Goal: Transaction & Acquisition: Purchase product/service

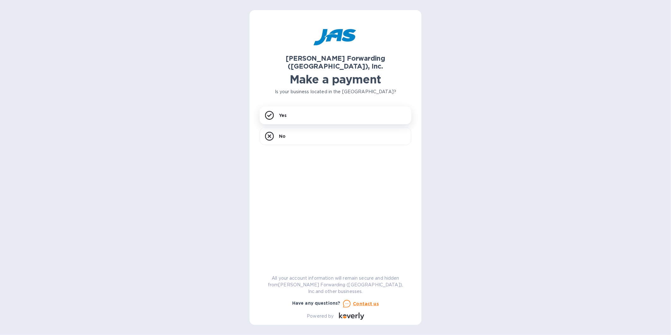
click at [337, 73] on h1 "Make a payment" at bounding box center [336, 79] width 152 height 13
click at [311, 109] on div "Yes" at bounding box center [336, 115] width 152 height 18
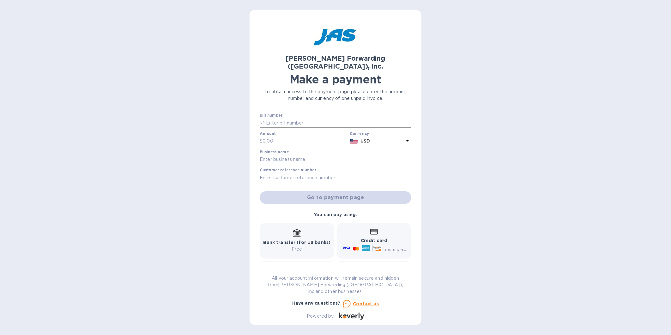
click at [310, 118] on input "text" at bounding box center [338, 122] width 147 height 9
type input "bna503368359"
type input "9,150.74"
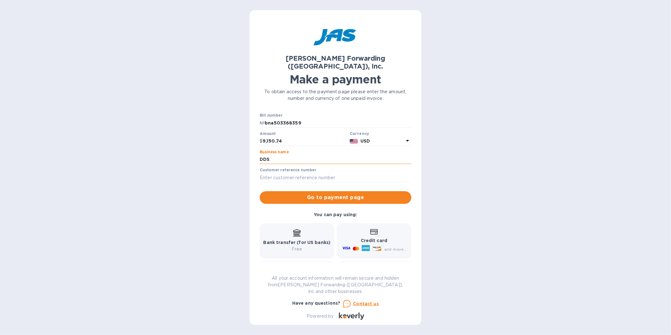
type input "DDS Cisaplast USA LLC"
click at [329, 194] on span "Go to payment page" at bounding box center [335, 198] width 141 height 8
